Goal: Task Accomplishment & Management: Manage account settings

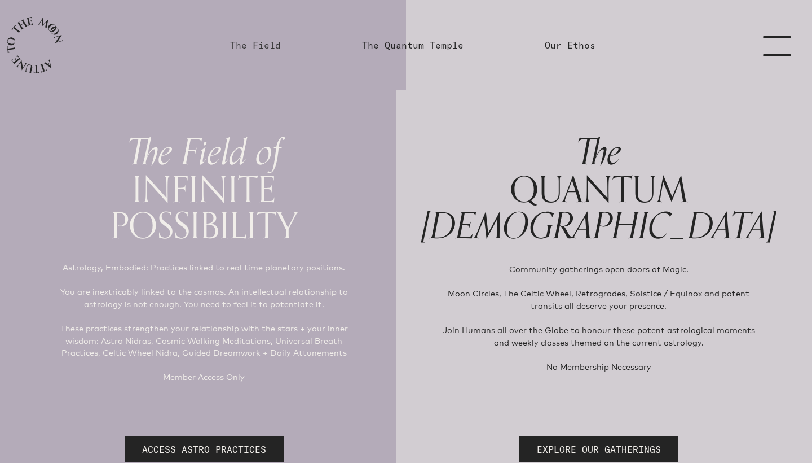
click at [259, 43] on link "The Field" at bounding box center [255, 45] width 51 height 14
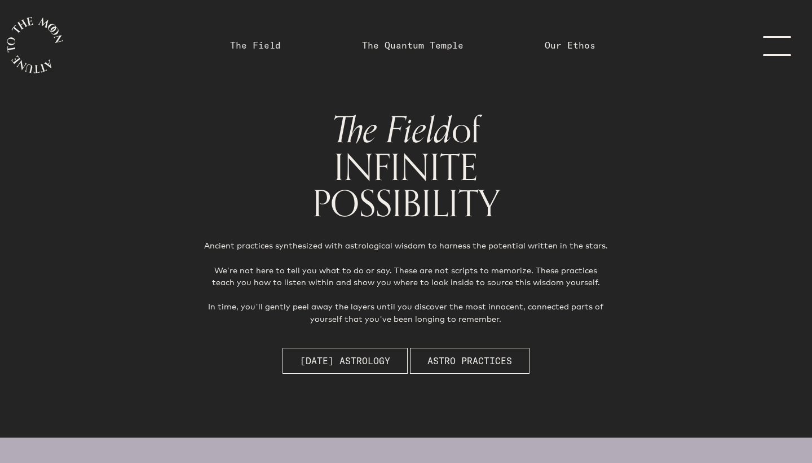
click at [269, 45] on link "The Field" at bounding box center [255, 45] width 51 height 14
click at [264, 45] on link "The Field" at bounding box center [255, 45] width 51 height 14
click at [778, 45] on link "menu" at bounding box center [784, 45] width 56 height 90
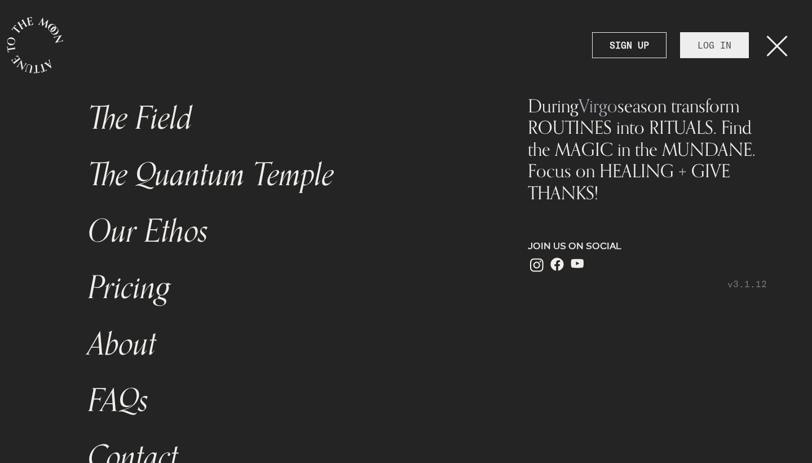
click at [726, 46] on link "LOG IN" at bounding box center [714, 45] width 69 height 26
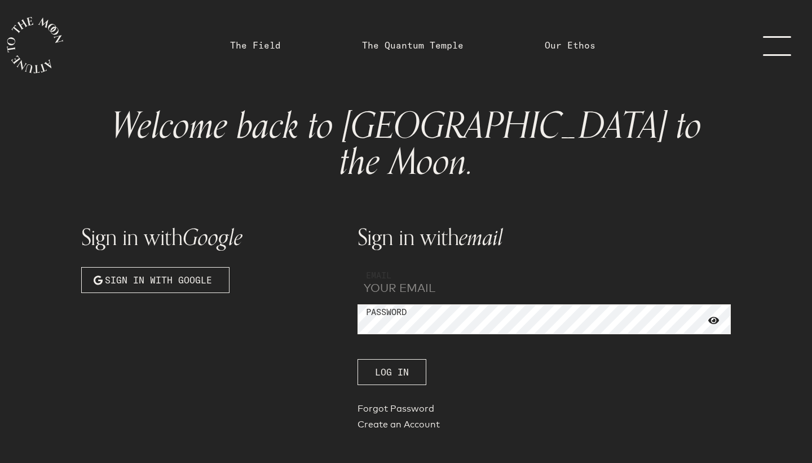
type input "[EMAIL_ADDRESS][DOMAIN_NAME]"
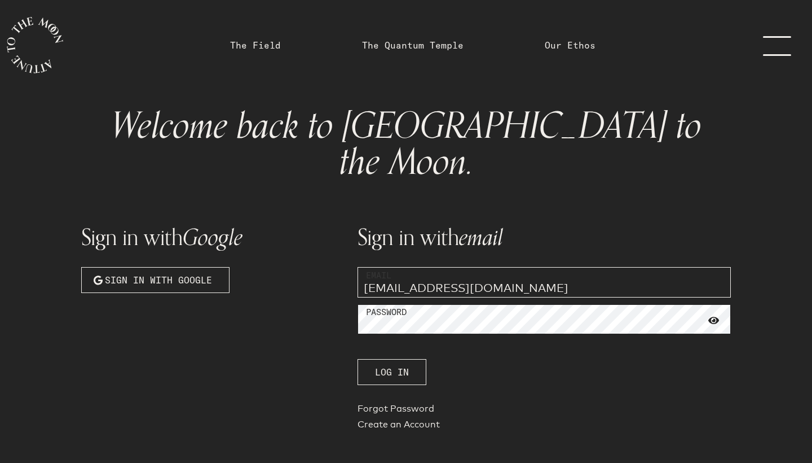
click at [391, 359] on button "Log In" at bounding box center [392, 372] width 69 height 26
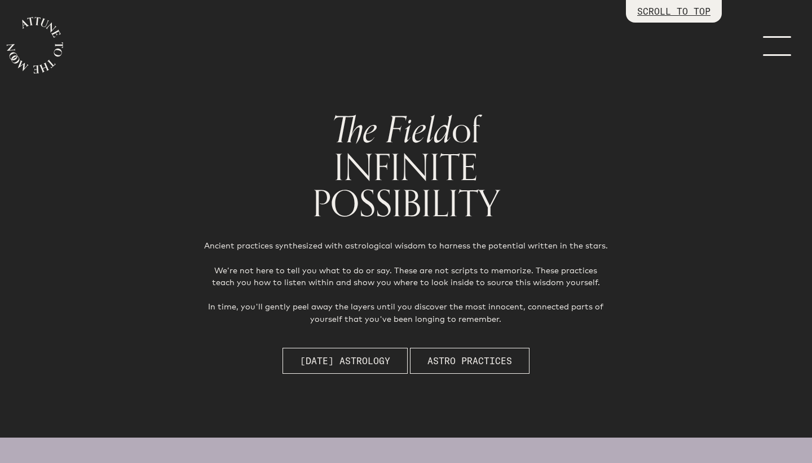
scroll to position [3097, 0]
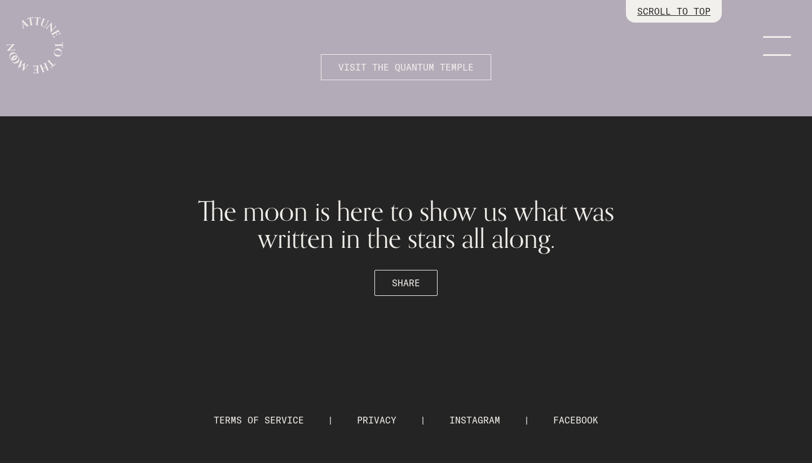
click at [714, 282] on div at bounding box center [406, 231] width 812 height 463
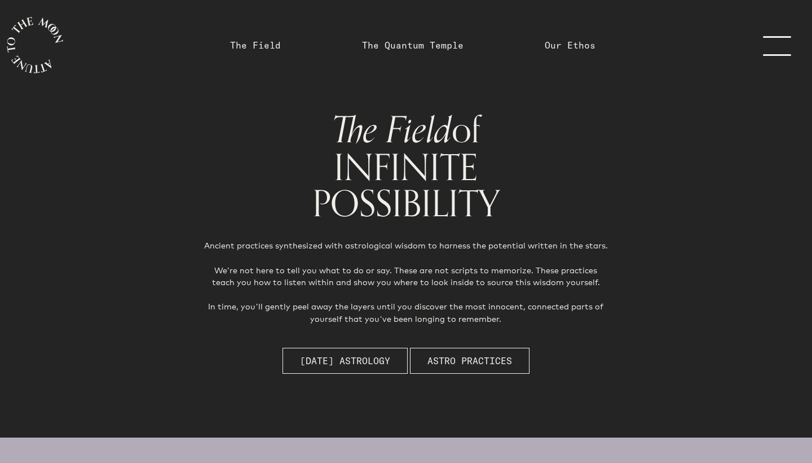
scroll to position [0, 0]
click at [780, 55] on link "menu" at bounding box center [784, 45] width 56 height 90
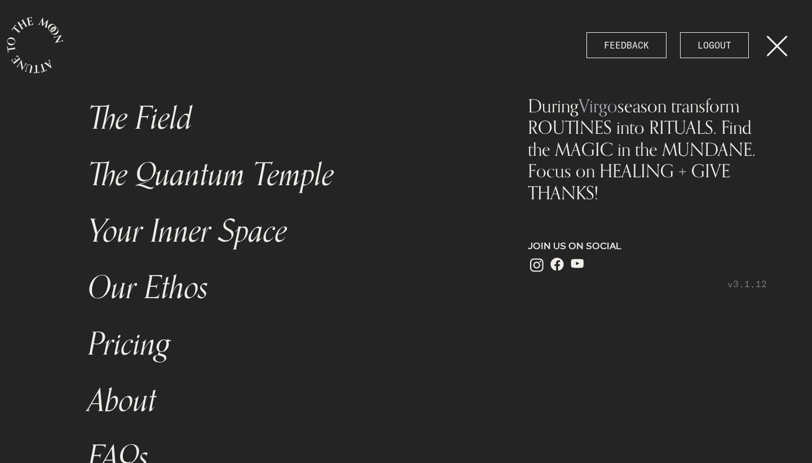
click at [162, 120] on link "The Field" at bounding box center [284, 118] width 406 height 56
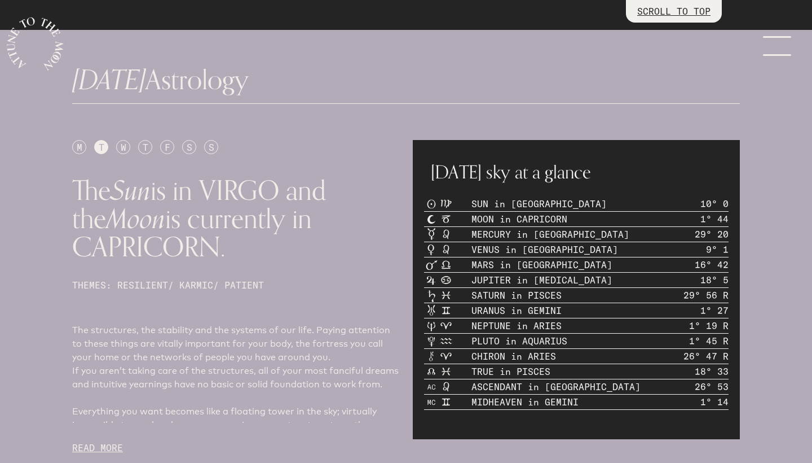
scroll to position [409, 0]
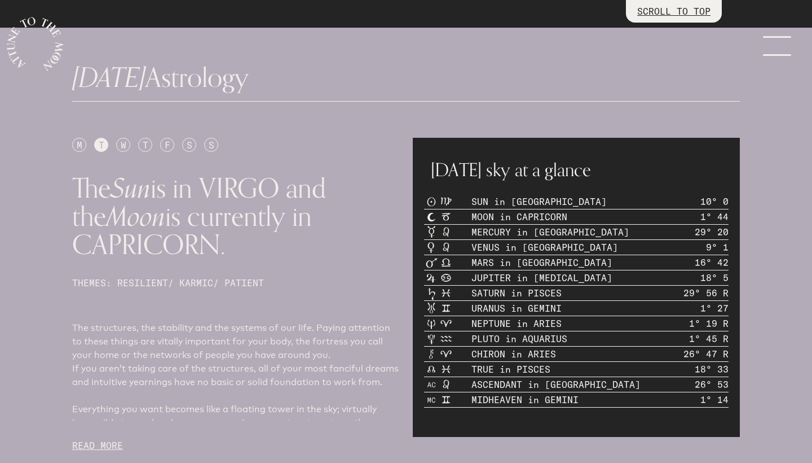
click at [214, 145] on div "S" at bounding box center [211, 145] width 14 height 14
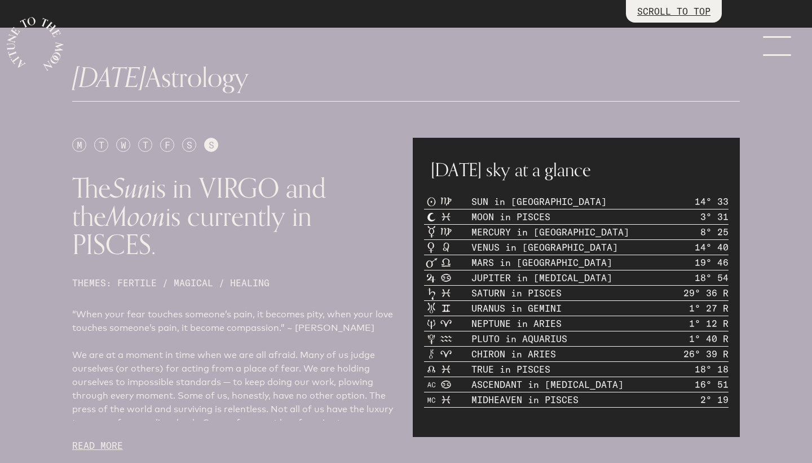
click at [169, 146] on div "F" at bounding box center [167, 145] width 14 height 14
click at [146, 144] on div "T" at bounding box center [145, 145] width 14 height 14
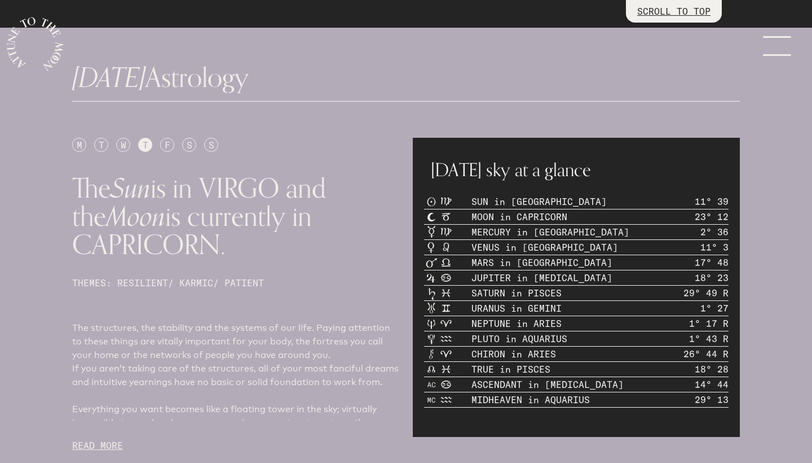
click at [124, 146] on div "W" at bounding box center [123, 145] width 14 height 14
click at [191, 143] on div "S" at bounding box center [189, 145] width 14 height 14
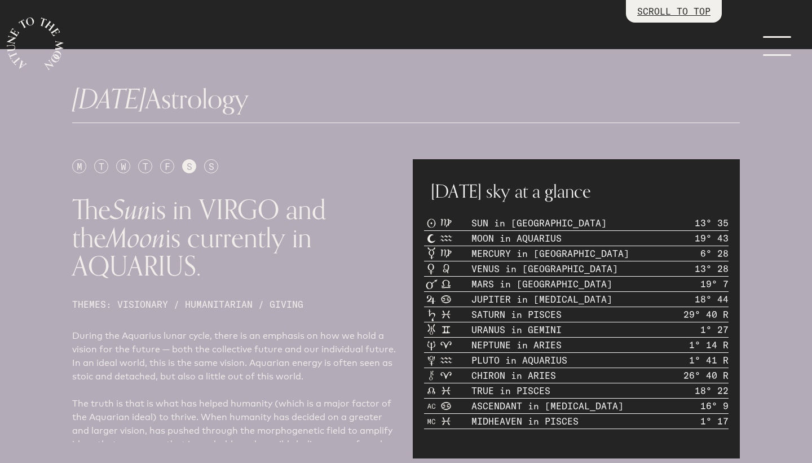
scroll to position [395, 0]
